Goal: Obtain resource: Obtain resource

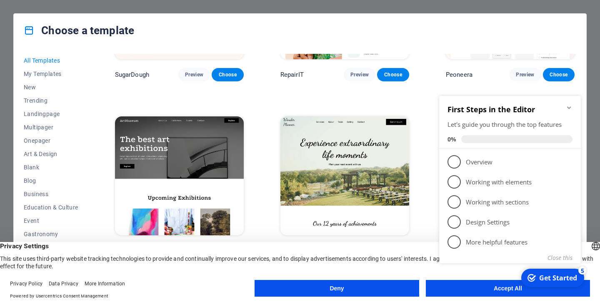
scroll to position [167, 0]
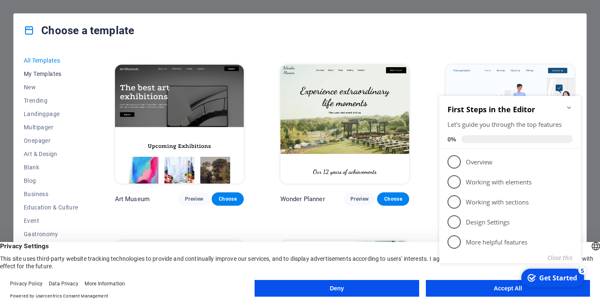
click at [53, 72] on span "My Templates" at bounding box center [51, 73] width 55 height 7
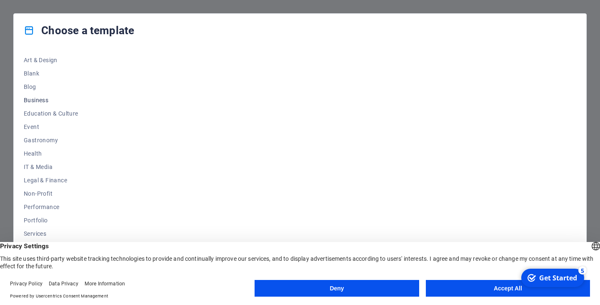
scroll to position [106, 0]
click at [447, 290] on button "Accept All" at bounding box center [508, 288] width 164 height 17
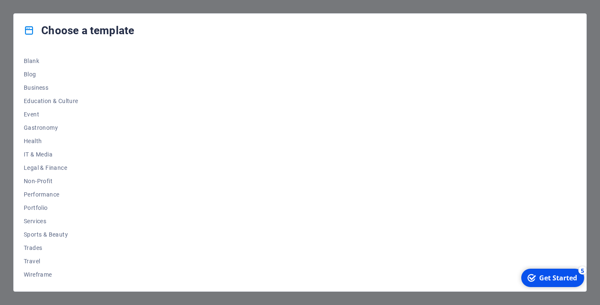
click at [599, 209] on div "Choose a template All Templates My Templates New Trending Landingpage Multipage…" at bounding box center [300, 152] width 600 height 305
click at [570, 10] on div "Choose a template All Templates My Templates New Trending Landingpage Multipage…" at bounding box center [300, 152] width 600 height 305
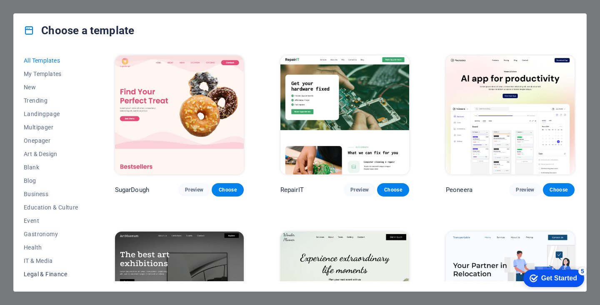
scroll to position [106, 0]
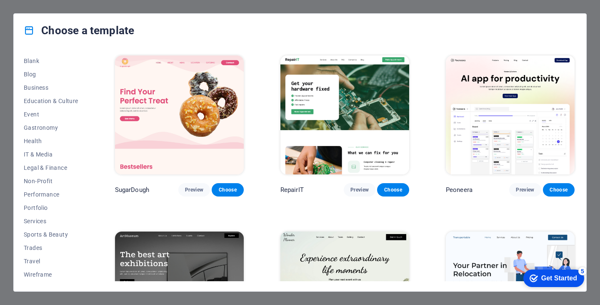
drag, startPoint x: 577, startPoint y: 13, endPoint x: 585, endPoint y: 15, distance: 8.6
click at [577, 13] on div "Choose a template All Templates My Templates New Trending Landingpage Multipage…" at bounding box center [300, 152] width 600 height 305
click at [588, 10] on div "Choose a template All Templates My Templates New Trending Landingpage Multipage…" at bounding box center [300, 152] width 600 height 305
click at [600, 173] on div "Choose a template All Templates My Templates New Trending Landingpage Multipage…" at bounding box center [300, 152] width 600 height 305
click at [38, 17] on div "Choose a template" at bounding box center [300, 30] width 573 height 33
